Goal: Task Accomplishment & Management: Manage account settings

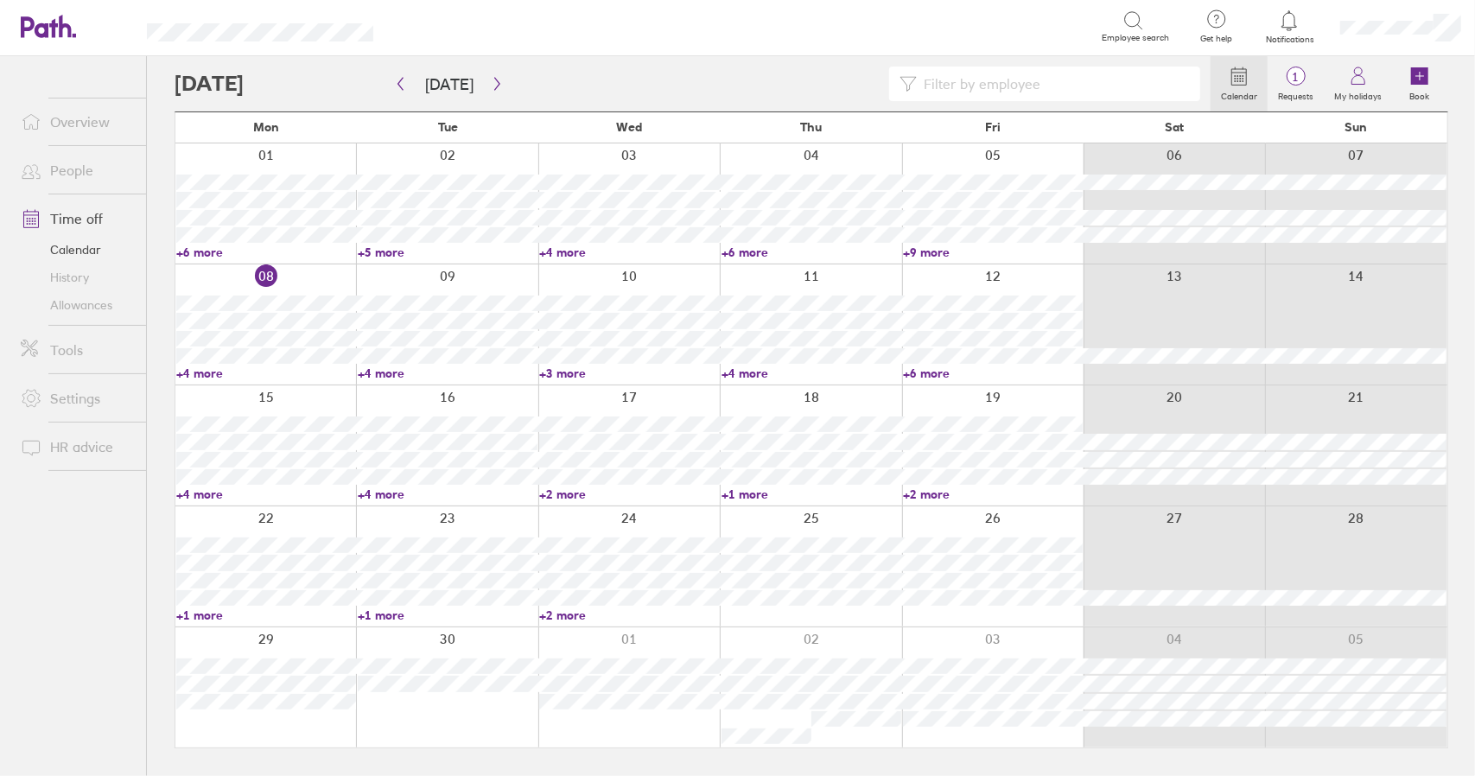
click at [570, 493] on link "+2 more" at bounding box center [629, 494] width 180 height 16
click at [201, 368] on link "+4 more" at bounding box center [266, 373] width 180 height 16
click at [201, 370] on link "+4 more" at bounding box center [266, 373] width 180 height 16
click at [200, 491] on link "+4 more" at bounding box center [266, 494] width 180 height 16
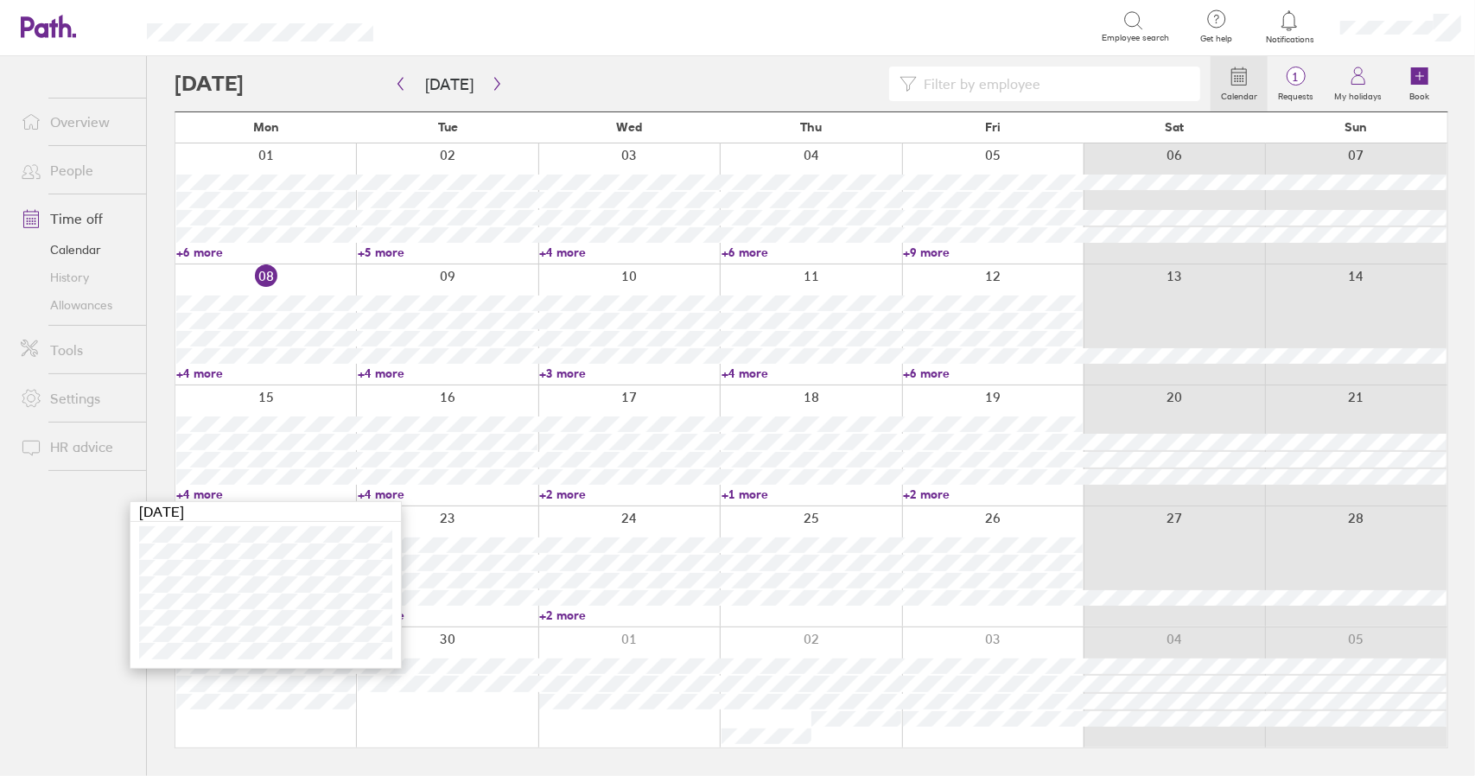
click at [200, 491] on link "+4 more" at bounding box center [266, 494] width 180 height 16
click at [1306, 81] on span "1" at bounding box center [1296, 77] width 56 height 14
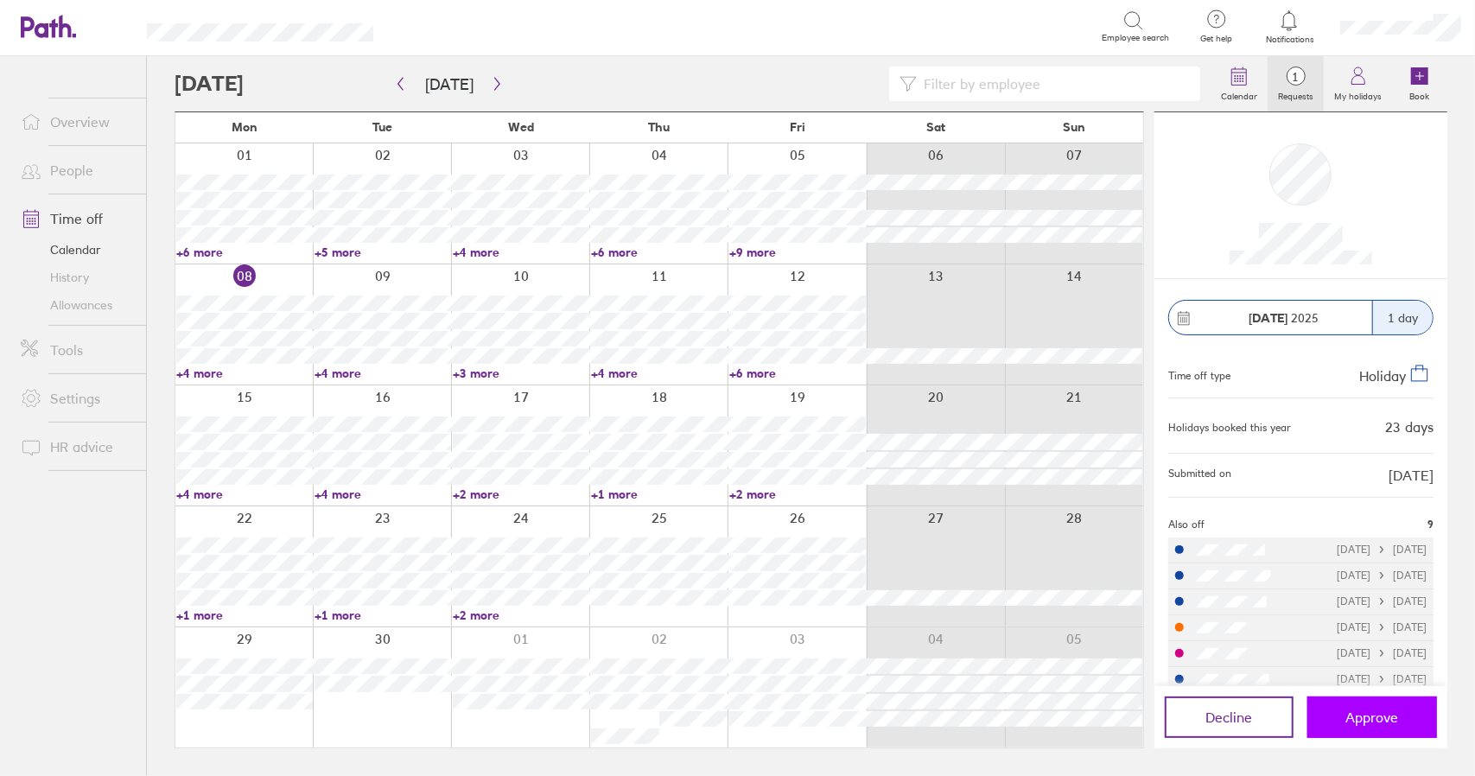
click at [1379, 714] on span "Approve" at bounding box center [1372, 717] width 53 height 16
click at [79, 213] on link "Time off" at bounding box center [76, 218] width 139 height 35
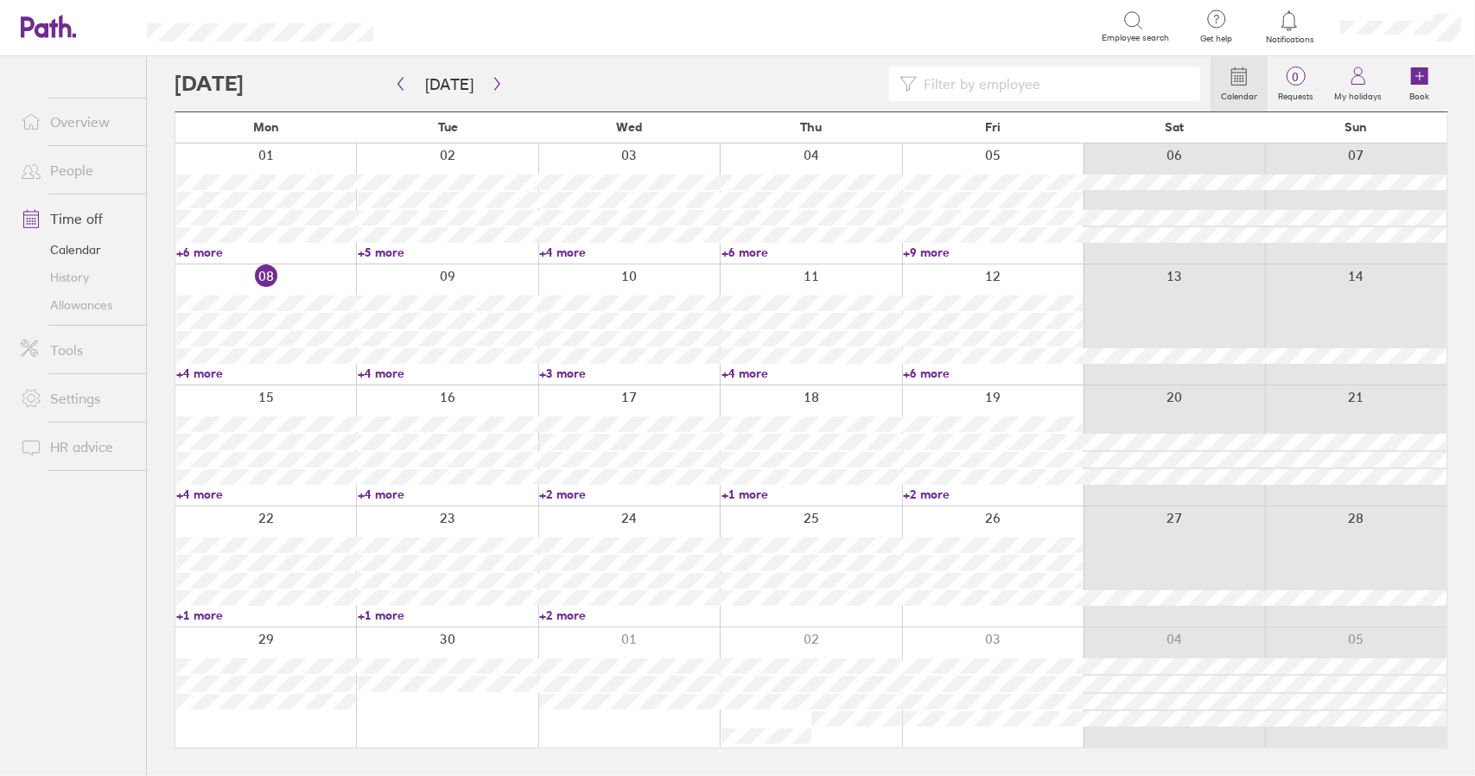
click at [79, 219] on link "Time off" at bounding box center [76, 218] width 139 height 35
